Goal: Task Accomplishment & Management: Complete application form

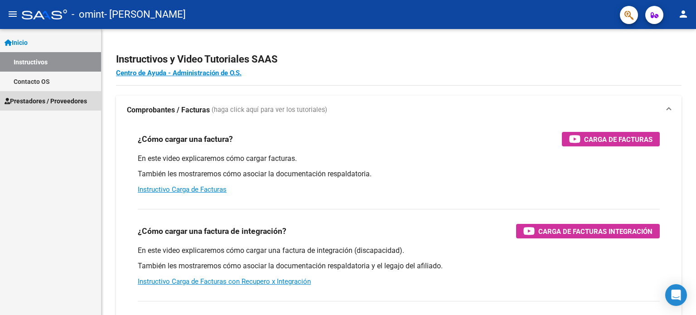
click at [54, 100] on span "Prestadores / Proveedores" at bounding box center [46, 101] width 82 height 10
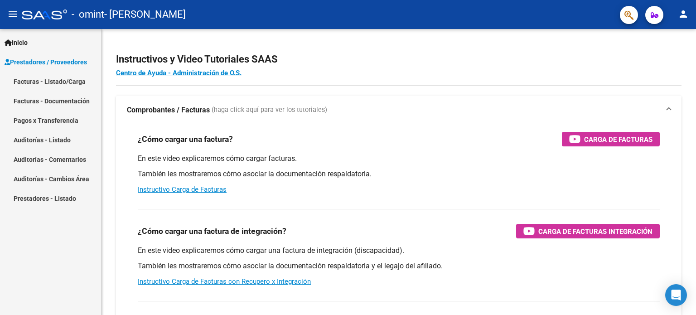
click at [62, 81] on link "Facturas - Listado/Carga" at bounding box center [50, 81] width 101 height 19
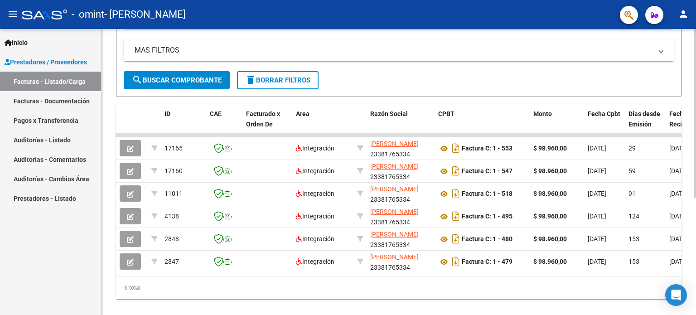
scroll to position [182, 0]
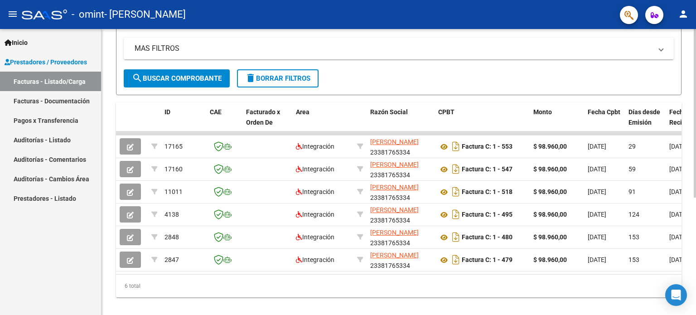
click at [695, 154] on div at bounding box center [695, 224] width 2 height 169
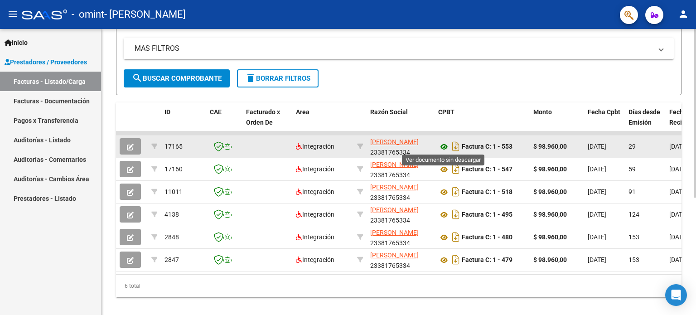
click at [441, 147] on icon at bounding box center [444, 146] width 12 height 11
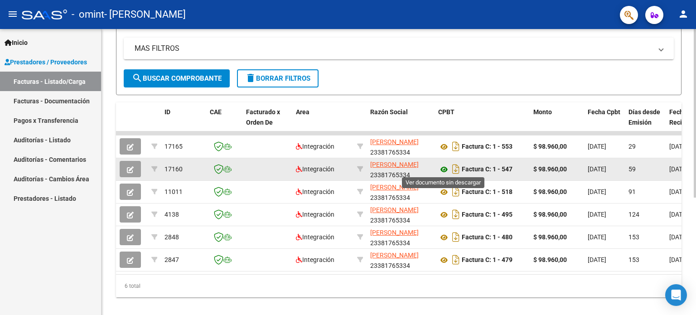
click at [444, 167] on icon at bounding box center [444, 169] width 12 height 11
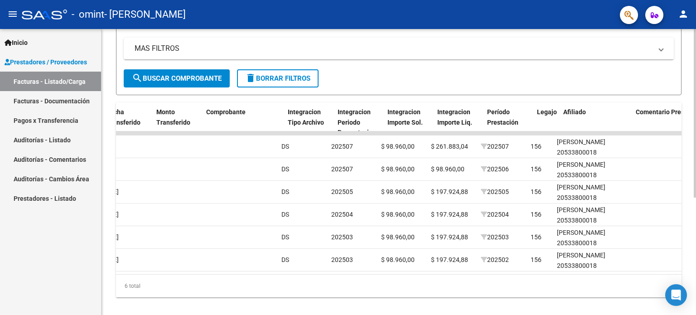
scroll to position [0, 0]
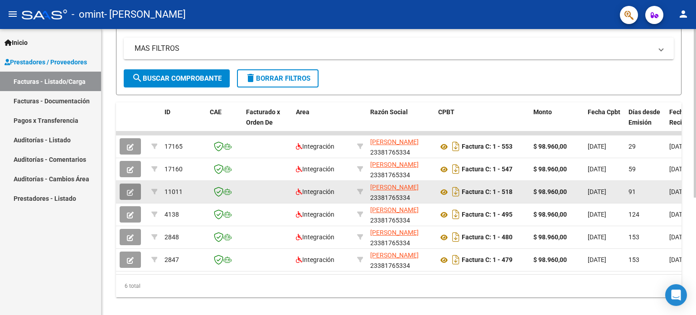
click at [130, 189] on icon "button" at bounding box center [130, 192] width 7 height 7
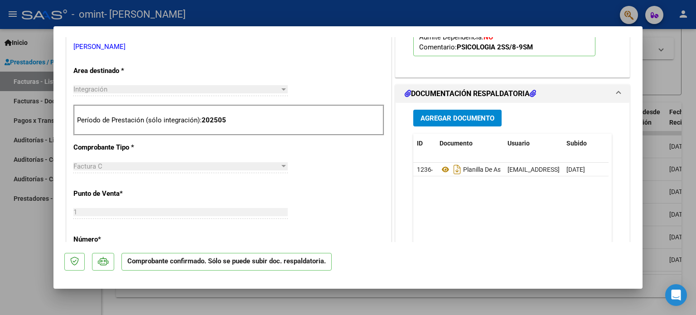
scroll to position [309, 0]
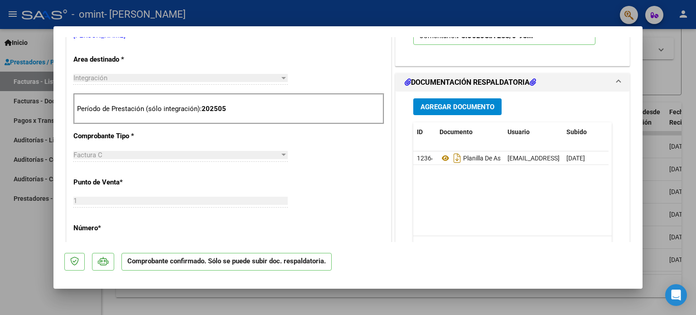
click at [36, 251] on div at bounding box center [348, 157] width 696 height 315
type input "$ 0,00"
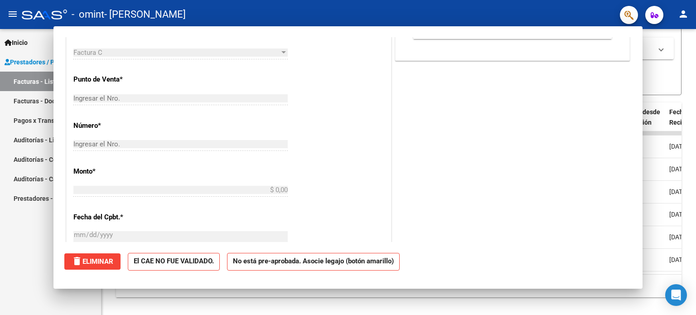
scroll to position [174, 0]
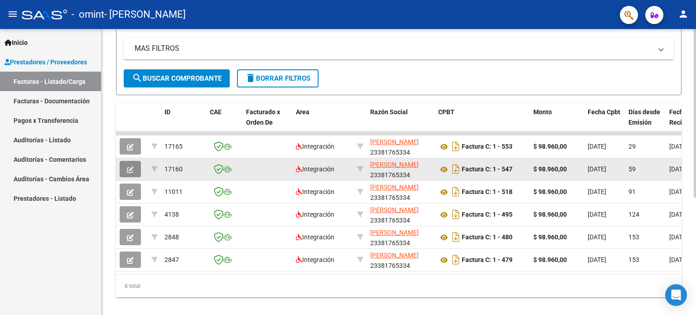
click at [128, 168] on icon "button" at bounding box center [130, 169] width 7 height 7
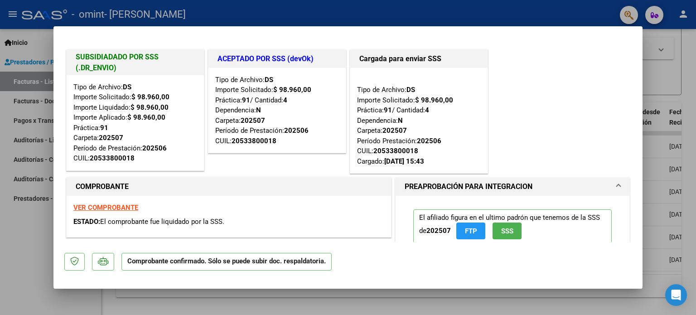
click at [667, 34] on div at bounding box center [348, 157] width 696 height 315
type input "$ 0,00"
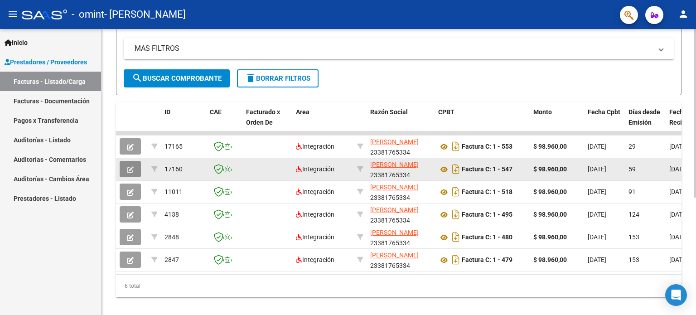
click at [132, 168] on icon "button" at bounding box center [130, 169] width 7 height 7
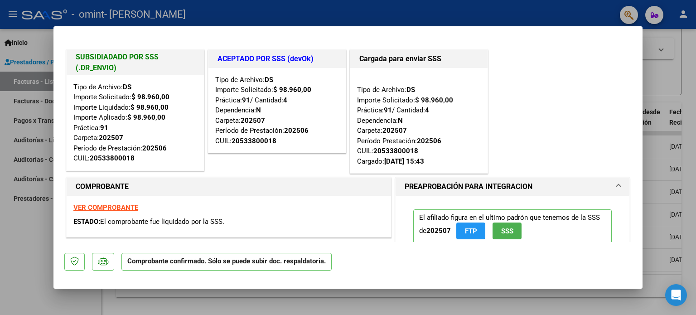
click at [656, 71] on div at bounding box center [348, 157] width 696 height 315
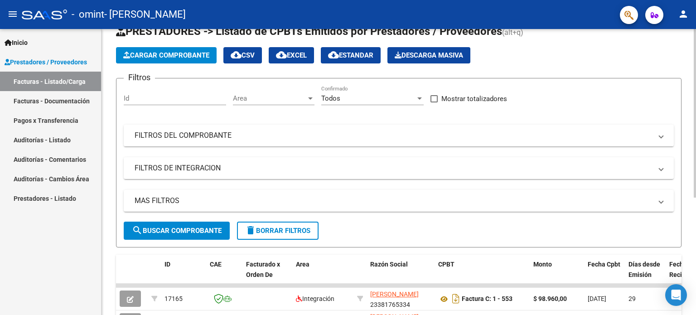
scroll to position [0, 0]
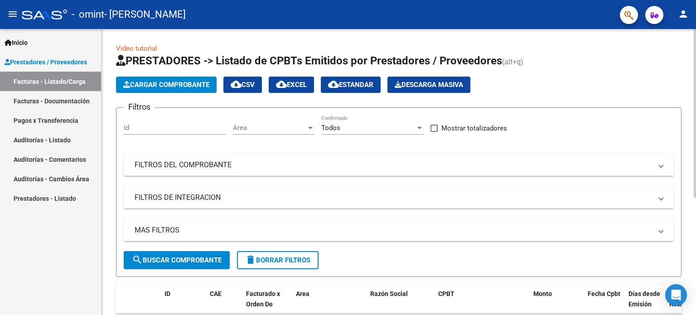
click at [680, 0] on html "menu - omint - [PERSON_NAME] person Inicio Instructivos Contacto OS Prestadores…" at bounding box center [348, 157] width 696 height 315
click at [197, 83] on span "Cargar Comprobante" at bounding box center [166, 85] width 86 height 8
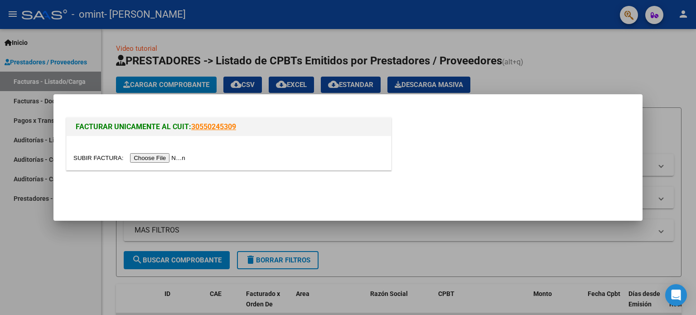
click at [185, 161] on input "file" at bounding box center [130, 158] width 115 height 10
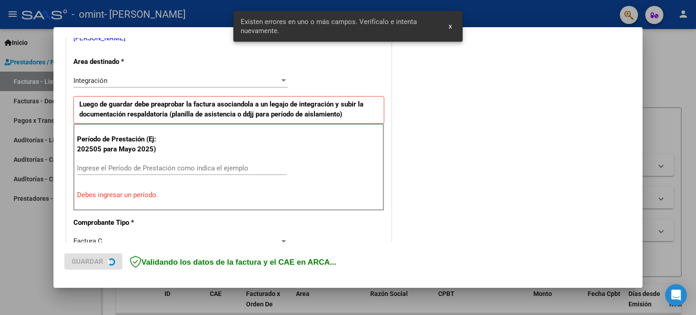
scroll to position [195, 0]
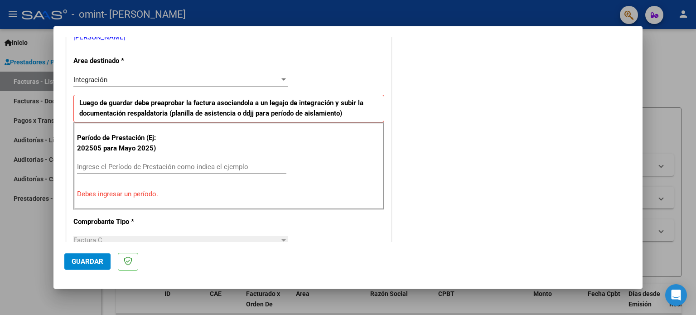
click at [92, 169] on input "Ingrese el Período de Prestación como indica el ejemplo" at bounding box center [181, 167] width 209 height 8
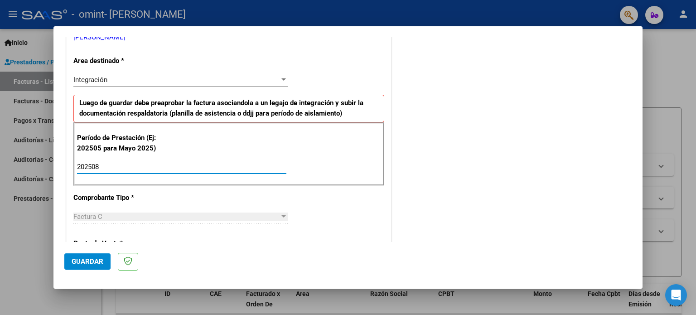
type input "202508"
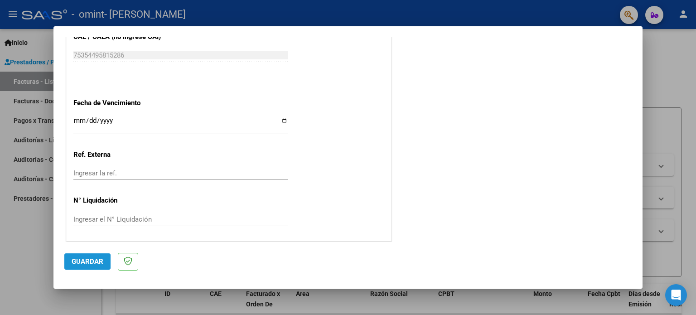
click at [99, 263] on span "Guardar" at bounding box center [88, 261] width 32 height 8
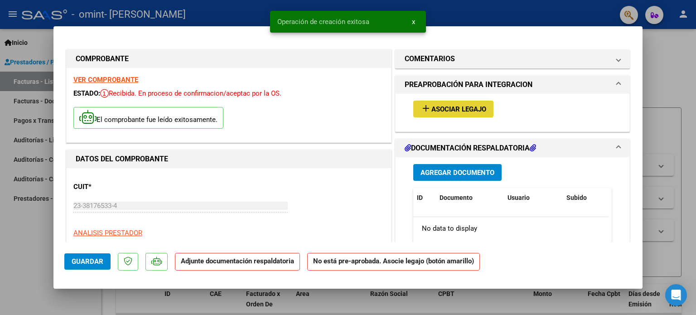
click at [455, 110] on span "Asociar Legajo" at bounding box center [458, 109] width 55 height 8
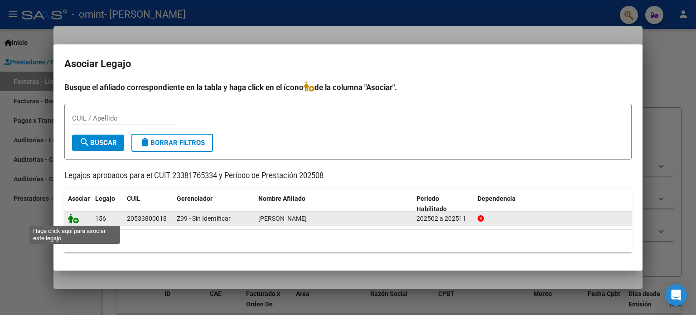
click at [74, 221] on icon at bounding box center [73, 218] width 11 height 10
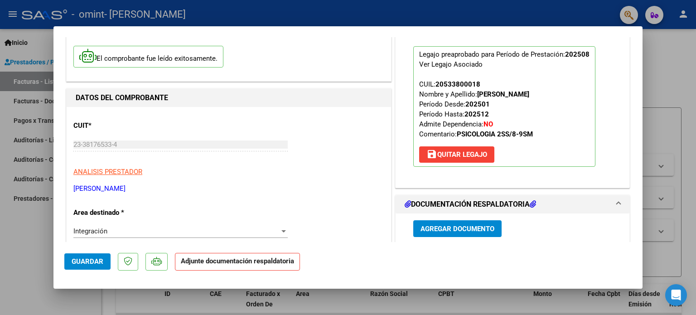
scroll to position [97, 0]
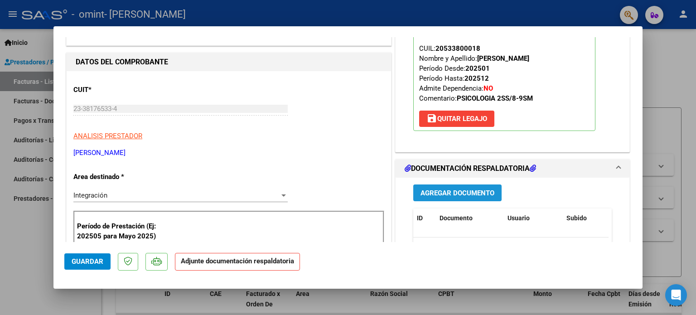
click at [446, 193] on span "Agregar Documento" at bounding box center [457, 193] width 74 height 8
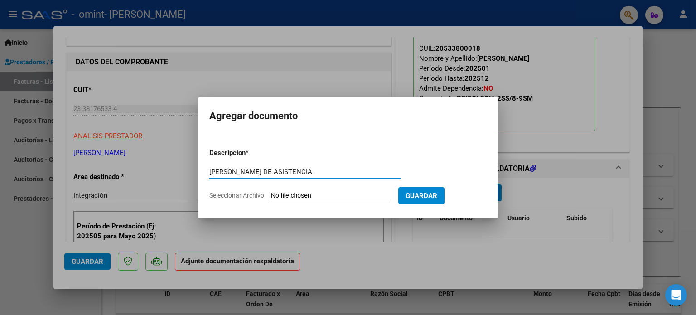
type input "[PERSON_NAME] DE ASISTENCIA"
click at [289, 199] on input "Seleccionar Archivo" at bounding box center [331, 196] width 120 height 9
type input "C:\fakepath\[PERSON_NAME] MES [PERSON_NAME] PLANILLA.pdf"
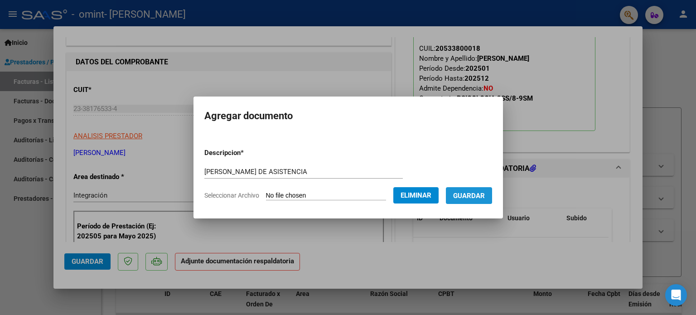
click at [481, 198] on span "Guardar" at bounding box center [469, 196] width 32 height 8
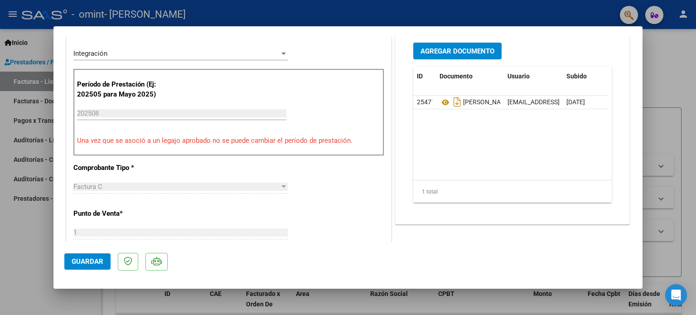
scroll to position [237, 0]
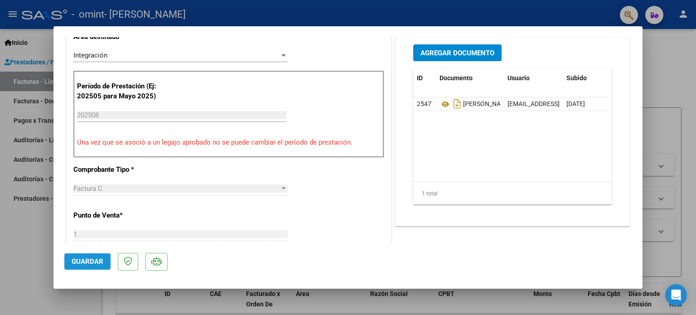
click at [99, 257] on span "Guardar" at bounding box center [88, 261] width 32 height 8
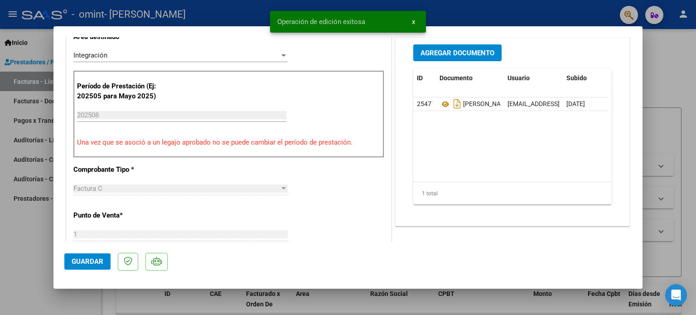
scroll to position [58, 0]
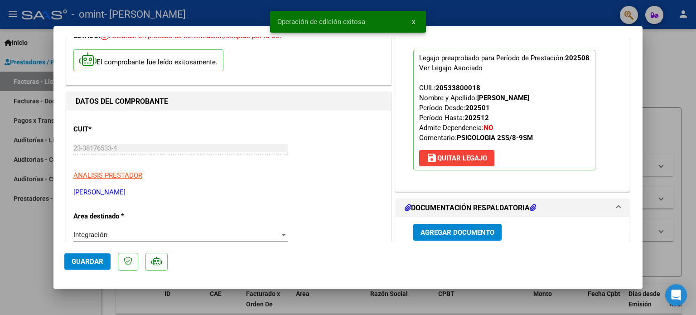
click at [695, 68] on div at bounding box center [348, 157] width 696 height 315
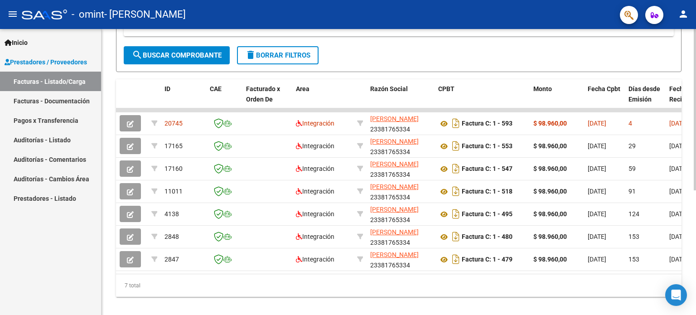
scroll to position [221, 0]
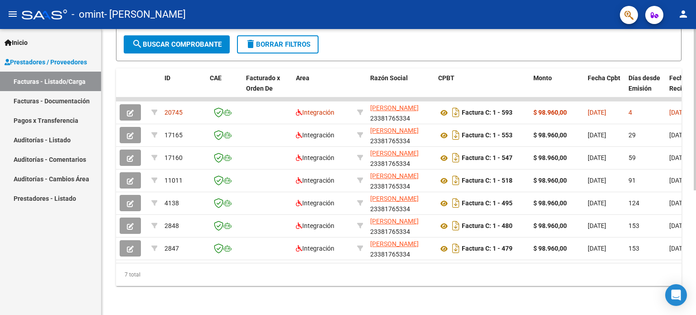
click at [695, 223] on div at bounding box center [695, 234] width 2 height 161
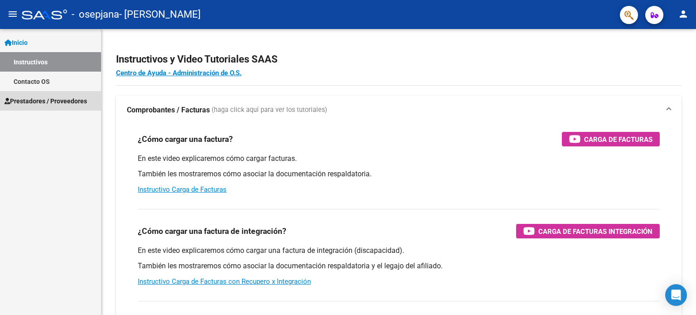
click at [49, 100] on span "Prestadores / Proveedores" at bounding box center [46, 101] width 82 height 10
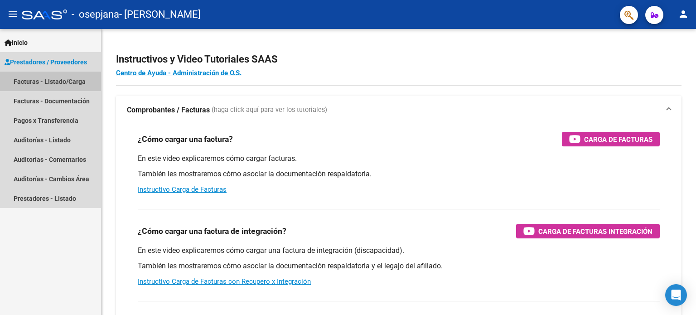
click at [55, 80] on link "Facturas - Listado/Carga" at bounding box center [50, 81] width 101 height 19
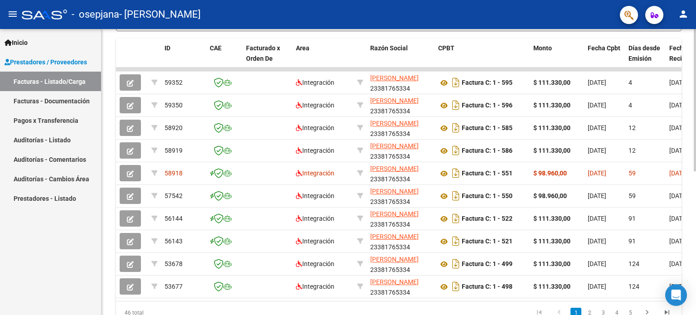
scroll to position [253, 0]
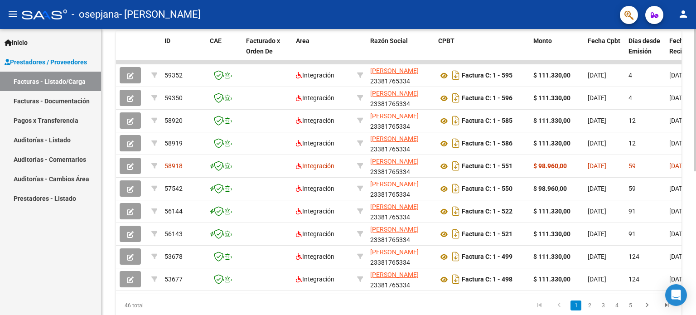
click at [691, 159] on div "Video tutorial PRESTADORES -> Listado de CPBTs Emitidos por Prestadores / Prove…" at bounding box center [399, 61] width 597 height 570
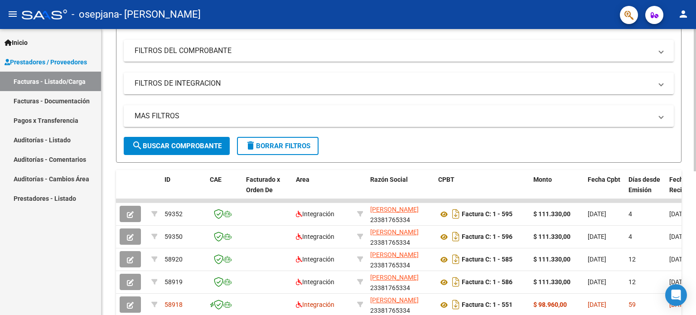
scroll to position [0, 0]
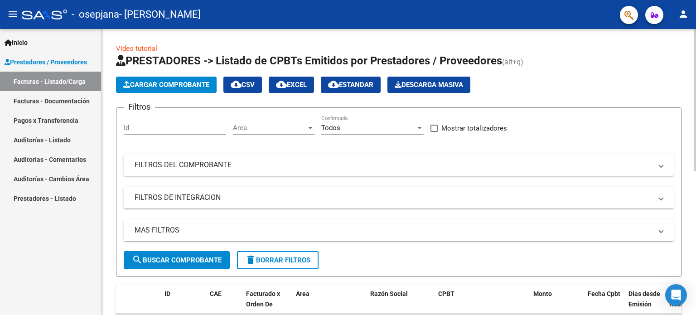
click at [688, 92] on div "Video tutorial PRESTADORES -> Listado de CPBTs Emitidos por Prestadores / Prove…" at bounding box center [399, 314] width 597 height 570
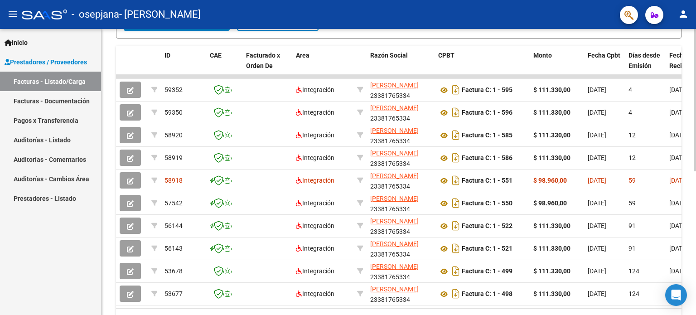
scroll to position [243, 0]
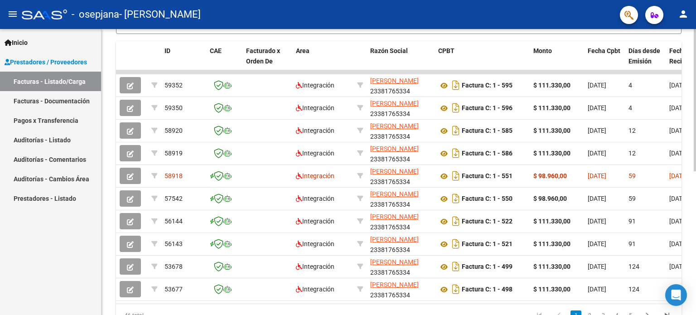
click at [684, 183] on div "Video tutorial PRESTADORES -> Listado de CPBTs Emitidos por Prestadores / Prove…" at bounding box center [399, 71] width 597 height 570
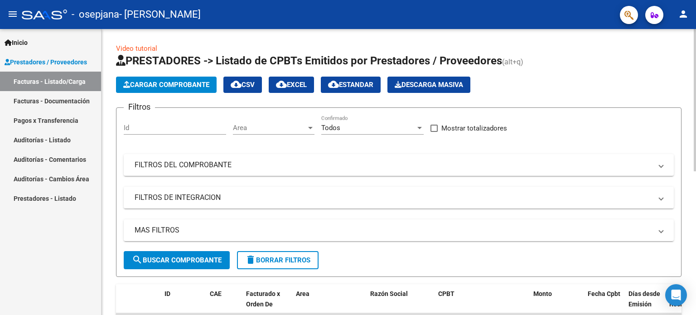
click at [694, 66] on div at bounding box center [695, 100] width 2 height 142
click at [161, 77] on button "Cargar Comprobante" at bounding box center [166, 85] width 101 height 16
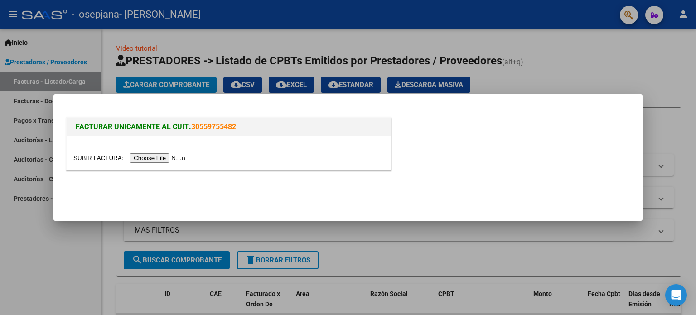
click at [169, 156] on input "file" at bounding box center [130, 158] width 115 height 10
click at [175, 164] on div at bounding box center [229, 153] width 324 height 34
click at [176, 161] on input "file" at bounding box center [130, 158] width 115 height 10
click at [158, 162] on input "file" at bounding box center [130, 158] width 115 height 10
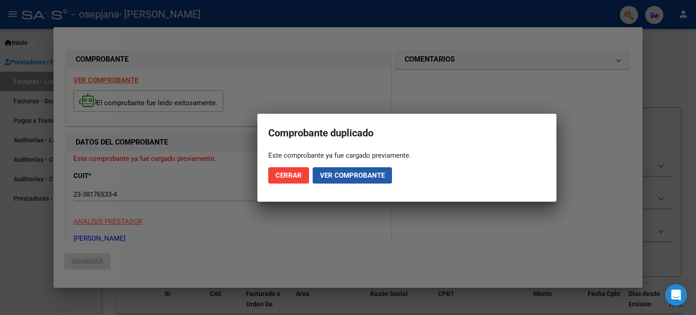
click at [335, 177] on span "Ver comprobante" at bounding box center [352, 175] width 65 height 8
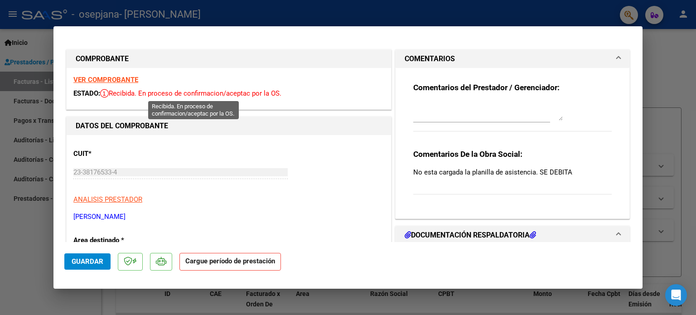
click at [254, 92] on span "Recibida. En proceso de confirmacion/aceptac por la OS." at bounding box center [190, 93] width 181 height 8
click at [640, 85] on div "Comprobante duplicado Este comprobante ya fue cargado previamente. Cerrar Ver c…" at bounding box center [348, 157] width 696 height 315
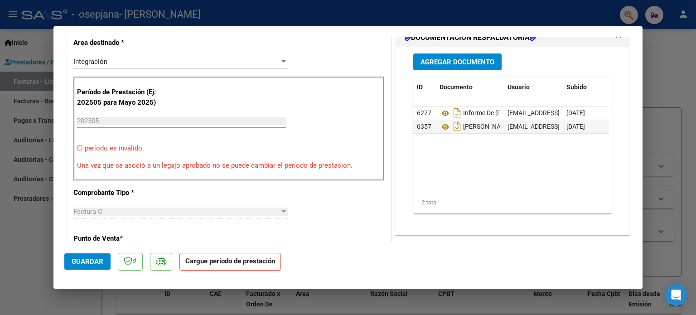
scroll to position [199, 0]
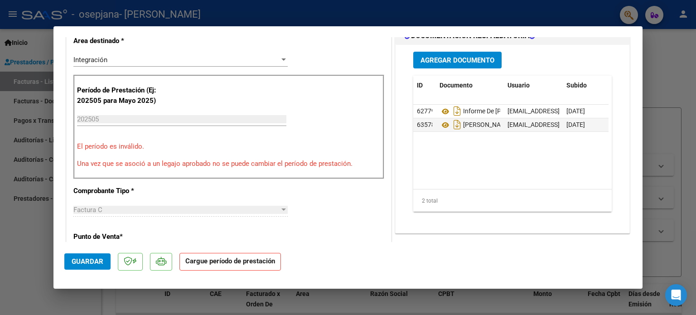
click at [307, 159] on p "Una vez que se asoció a un legajo aprobado no se puede cambiar el período de pr…" at bounding box center [229, 164] width 304 height 10
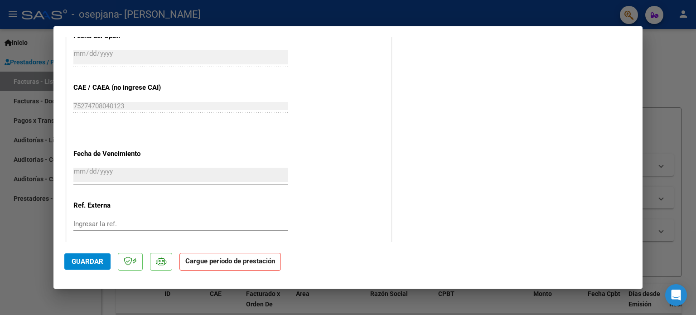
scroll to position [556, 0]
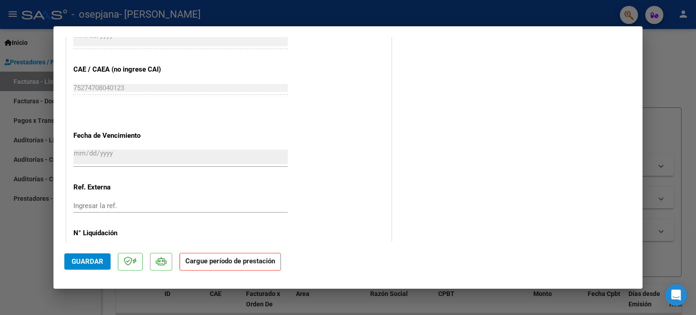
click at [259, 261] on strong "Cargue período de prestación" at bounding box center [229, 262] width 101 height 18
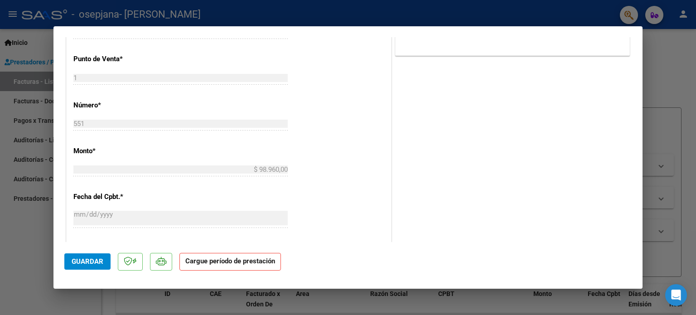
click at [665, 131] on div at bounding box center [348, 157] width 696 height 315
type input "$ 0,00"
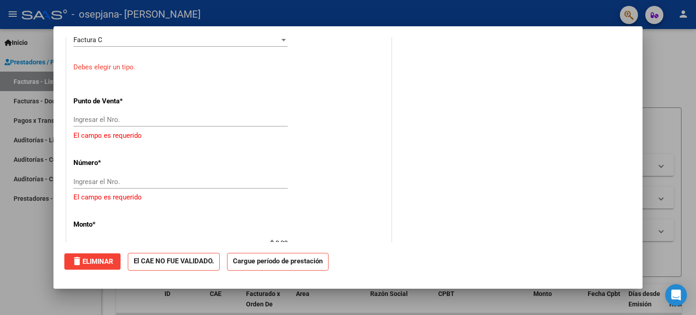
scroll to position [0, 0]
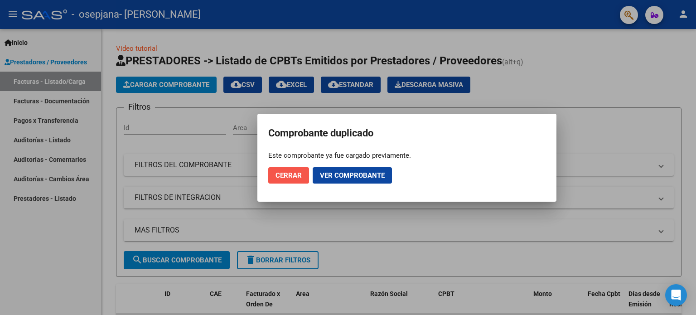
click at [284, 178] on span "Cerrar" at bounding box center [288, 175] width 26 height 8
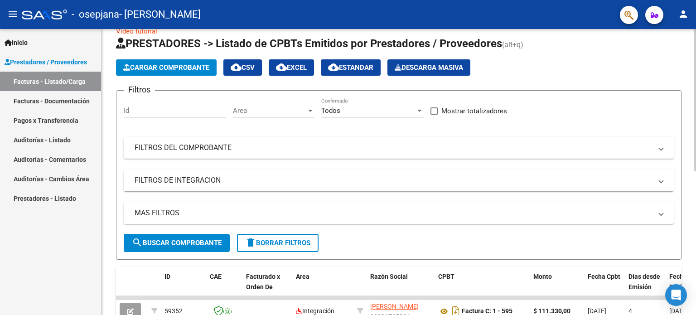
click at [689, 101] on div "Video tutorial PRESTADORES -> Listado de CPBTs Emitidos por Prestadores / Prove…" at bounding box center [399, 297] width 597 height 570
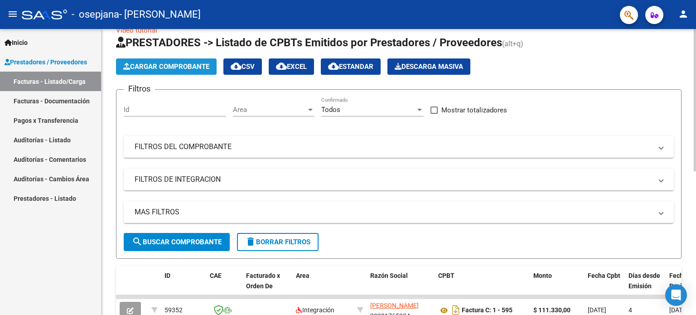
click at [169, 63] on span "Cargar Comprobante" at bounding box center [166, 67] width 86 height 8
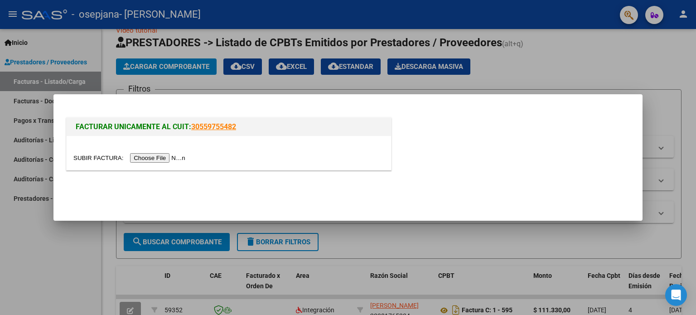
drag, startPoint x: 162, startPoint y: 152, endPoint x: 154, endPoint y: 161, distance: 11.9
click at [154, 161] on div at bounding box center [229, 153] width 324 height 34
click at [154, 161] on input "file" at bounding box center [130, 158] width 115 height 10
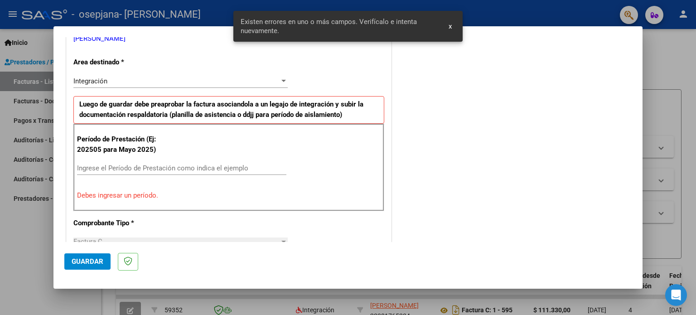
scroll to position [195, 0]
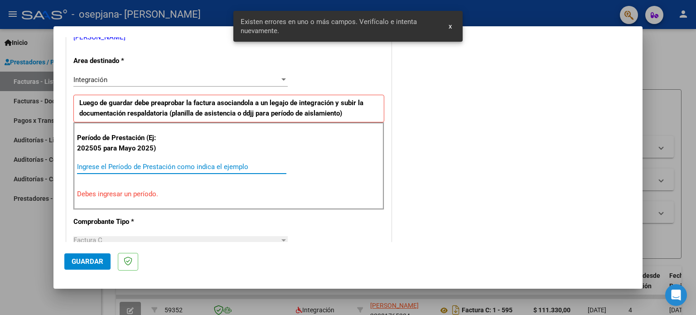
click at [130, 166] on input "Ingrese el Período de Prestación como indica el ejemplo" at bounding box center [181, 167] width 209 height 8
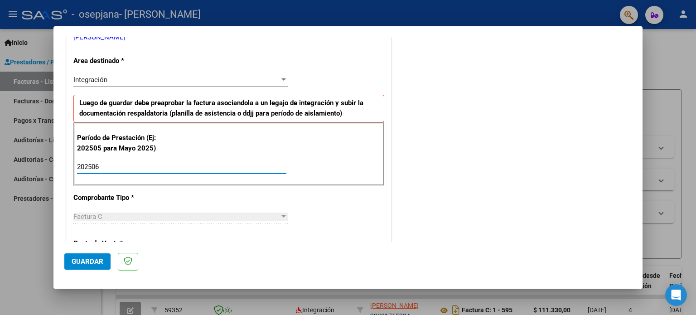
type input "202506"
click at [91, 262] on span "Guardar" at bounding box center [88, 261] width 32 height 8
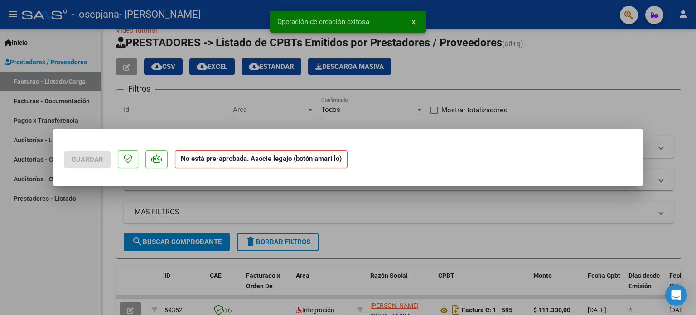
scroll to position [0, 0]
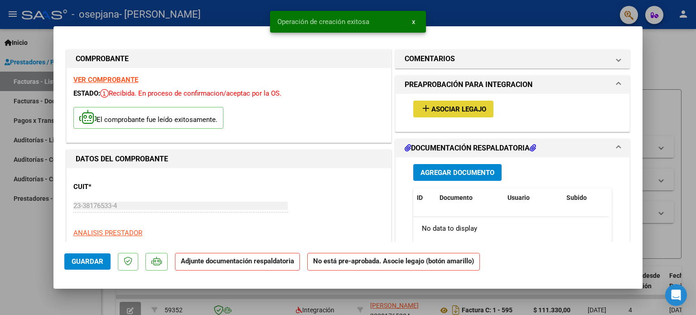
click at [436, 106] on span "Asociar Legajo" at bounding box center [458, 109] width 55 height 8
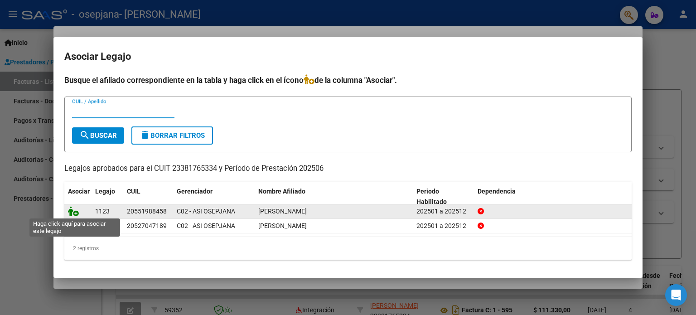
click at [69, 215] on icon at bounding box center [73, 211] width 11 height 10
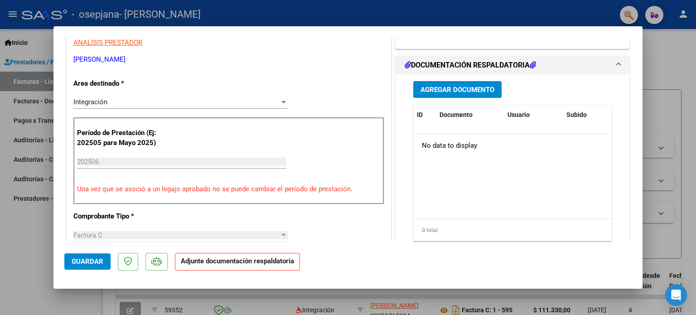
scroll to position [225, 0]
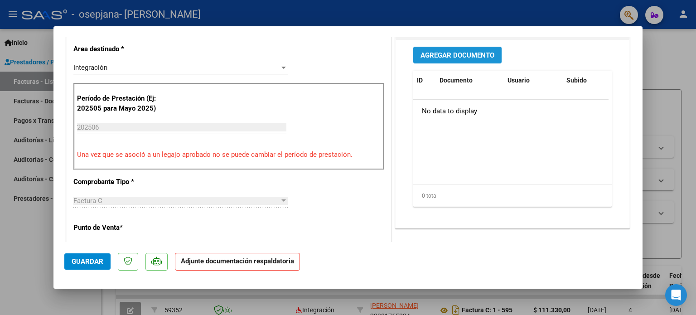
click at [456, 53] on span "Agregar Documento" at bounding box center [457, 55] width 74 height 8
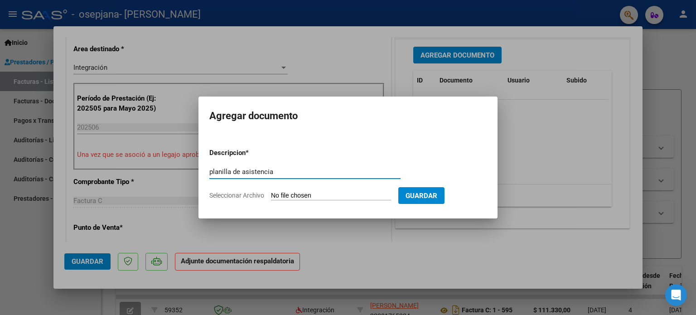
type input "planilla de asistencia"
click at [306, 197] on input "Seleccionar Archivo" at bounding box center [331, 196] width 120 height 9
type input "C:\fakepath\JOHAN JUNIO PLANILLA (1).pdf"
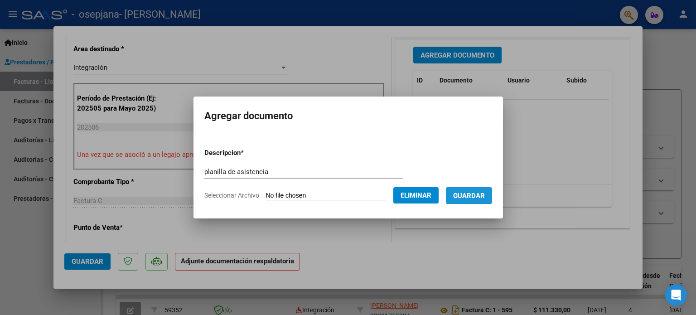
click at [485, 195] on span "Guardar" at bounding box center [469, 196] width 32 height 8
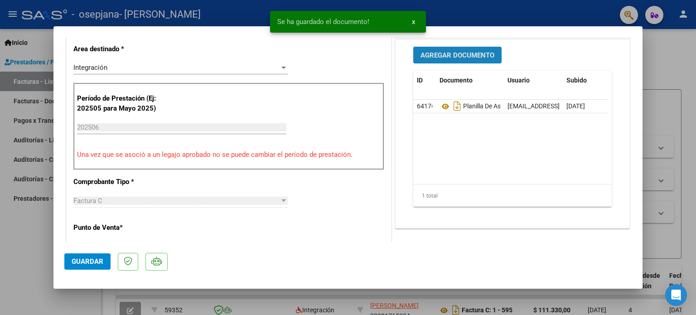
click at [449, 51] on span "Agregar Documento" at bounding box center [457, 55] width 74 height 8
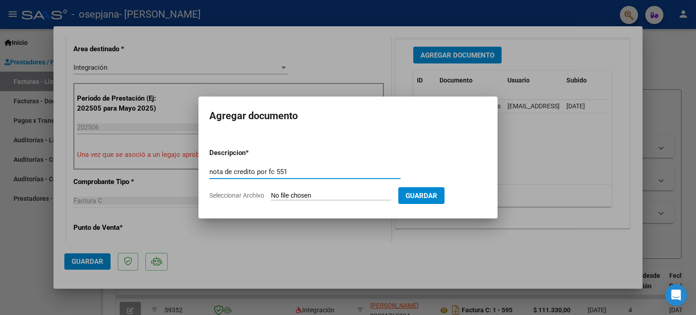
type input "nota de credito por fc 551"
click at [299, 195] on input "Seleccionar Archivo" at bounding box center [331, 196] width 120 height 9
type input "C:\fakepath\23381765334_013_00001_00000011.pdf"
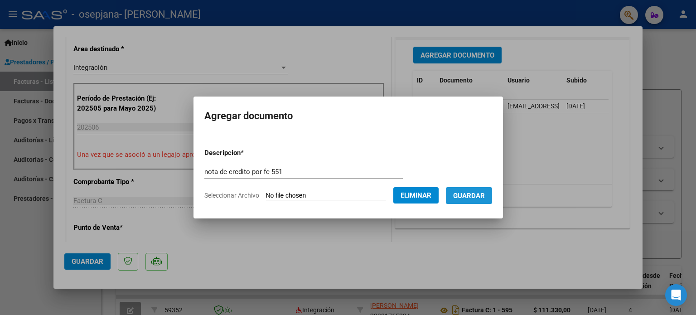
click at [480, 195] on span "Guardar" at bounding box center [469, 196] width 32 height 8
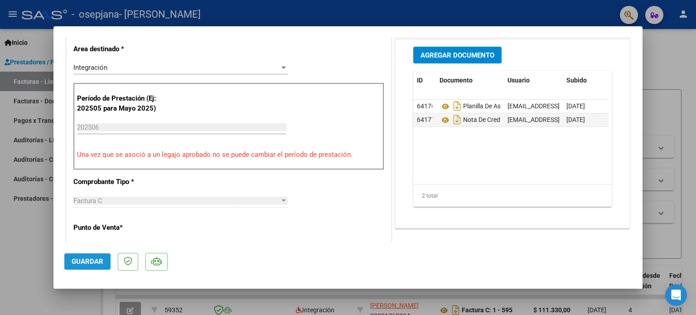
click at [78, 265] on span "Guardar" at bounding box center [88, 261] width 32 height 8
click at [88, 259] on span "Guardar" at bounding box center [88, 261] width 32 height 8
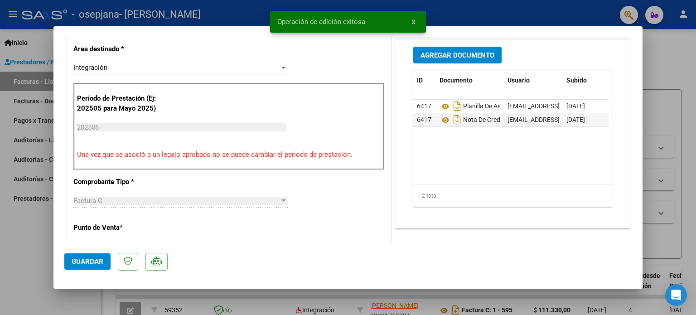
click at [667, 67] on div at bounding box center [348, 157] width 696 height 315
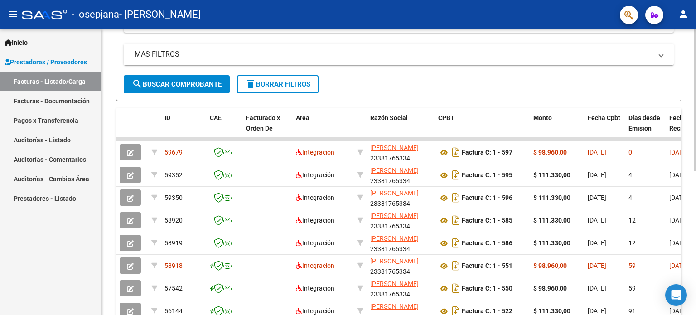
scroll to position [187, 0]
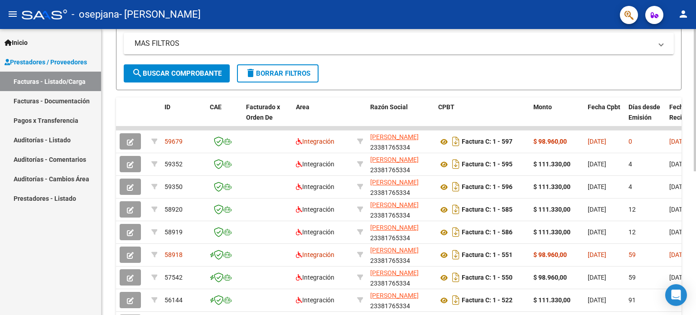
click at [695, 149] on div at bounding box center [695, 195] width 2 height 142
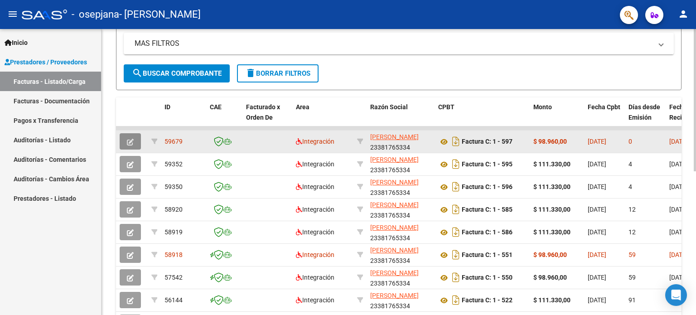
click at [129, 139] on icon "button" at bounding box center [130, 142] width 7 height 7
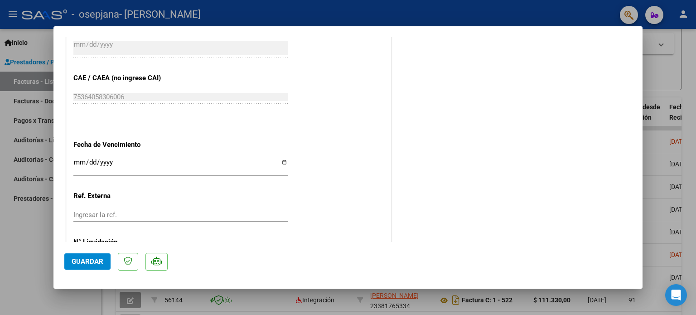
scroll to position [572, 0]
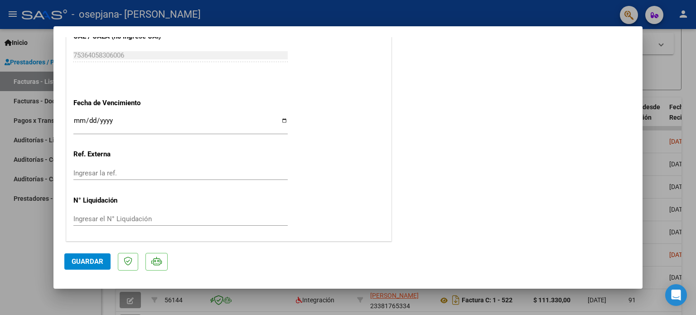
click at [47, 237] on div at bounding box center [348, 157] width 696 height 315
type input "$ 0,00"
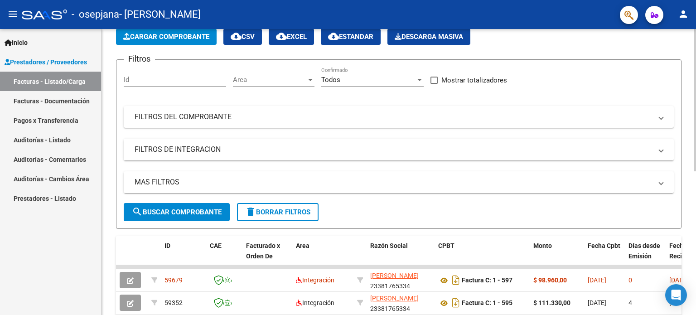
scroll to position [0, 0]
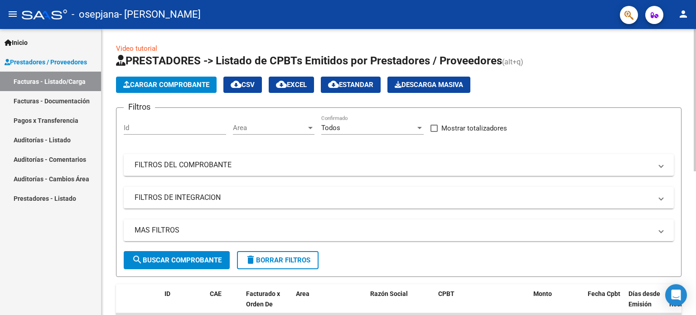
click at [687, 8] on div "menu - osepjana - MEDINA DAIANA SOLANGE person Inicio Instructivos Contacto OS …" at bounding box center [348, 157] width 696 height 315
